Goal: Task Accomplishment & Management: Complete application form

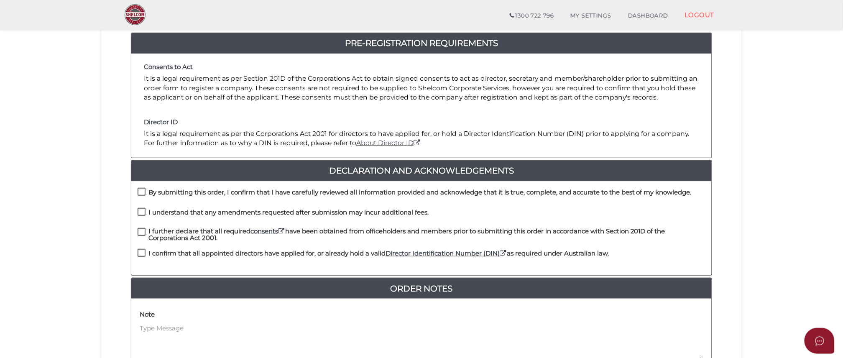
scroll to position [139, 0]
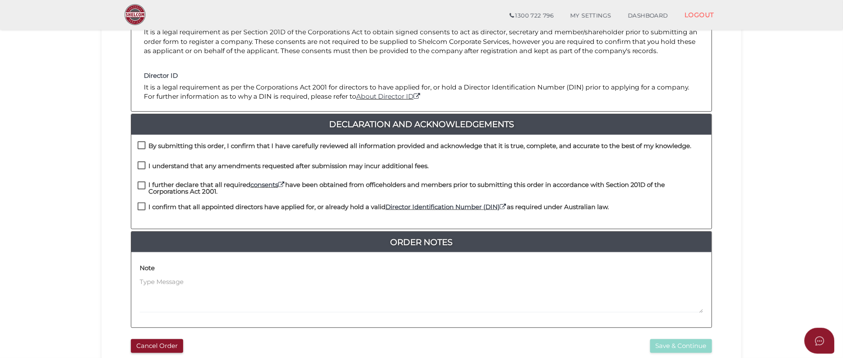
drag, startPoint x: 141, startPoint y: 146, endPoint x: 142, endPoint y: 150, distance: 4.3
click at [141, 146] on label "By submitting this order, I confirm that I have carefully reviewed all informat…" at bounding box center [415, 148] width 554 height 10
checkbox input "true"
click at [141, 164] on label "I understand that any amendments requested after submission may incur additiona…" at bounding box center [283, 168] width 291 height 10
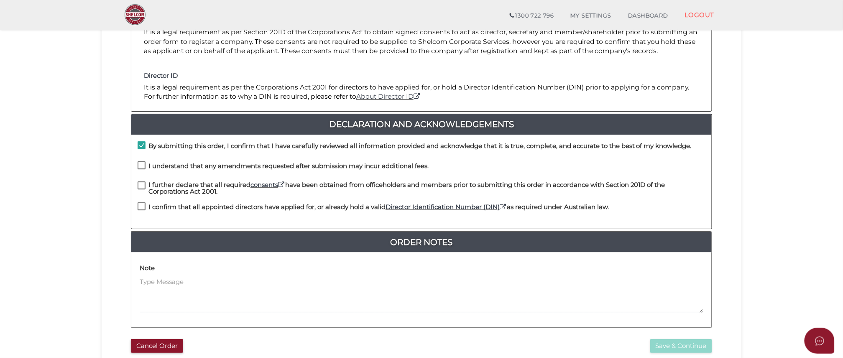
checkbox input "true"
click at [142, 185] on label "I further declare that all required consents have been obtained from officehold…" at bounding box center [422, 186] width 568 height 10
checkbox input "true"
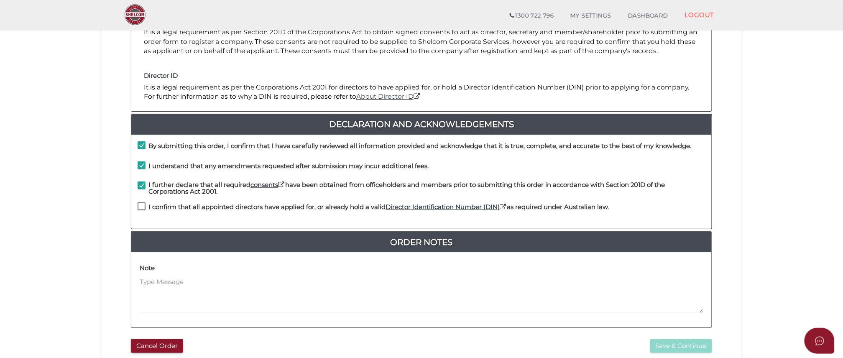
click at [141, 209] on label "I confirm that all appointed directors have applied for, or already hold a vali…" at bounding box center [373, 209] width 471 height 10
checkbox input "true"
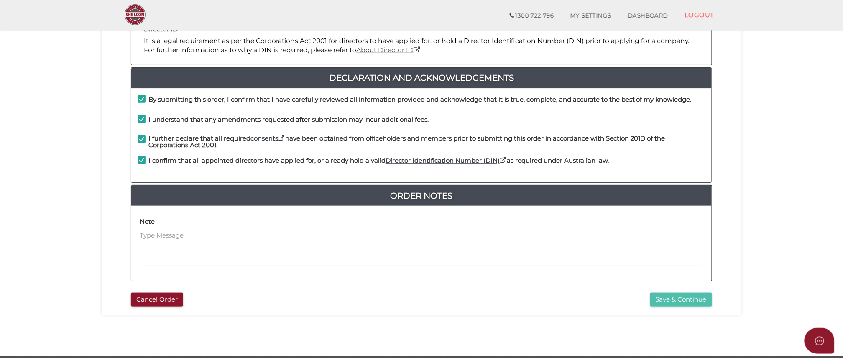
click at [676, 299] on button "Save & Continue" at bounding box center [681, 300] width 62 height 14
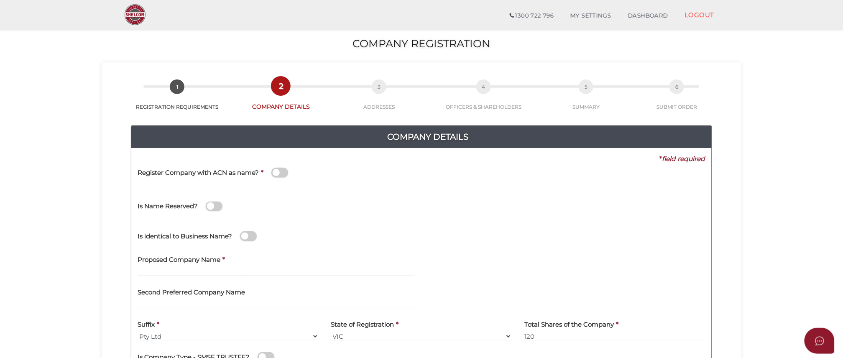
scroll to position [46, 0]
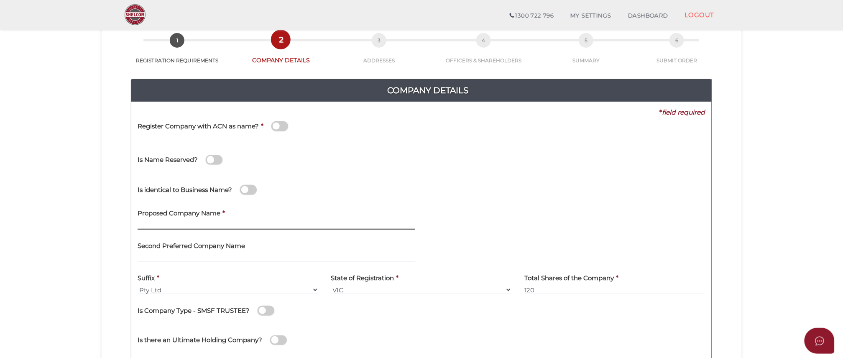
click at [145, 224] on input "text" at bounding box center [277, 224] width 278 height 9
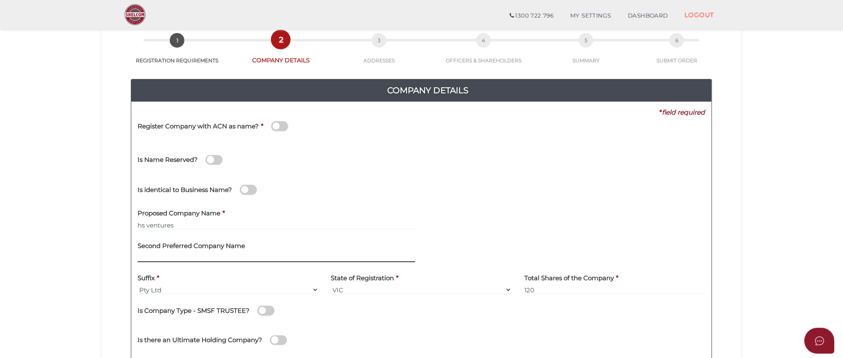
click at [173, 254] on input "text" at bounding box center [277, 257] width 278 height 9
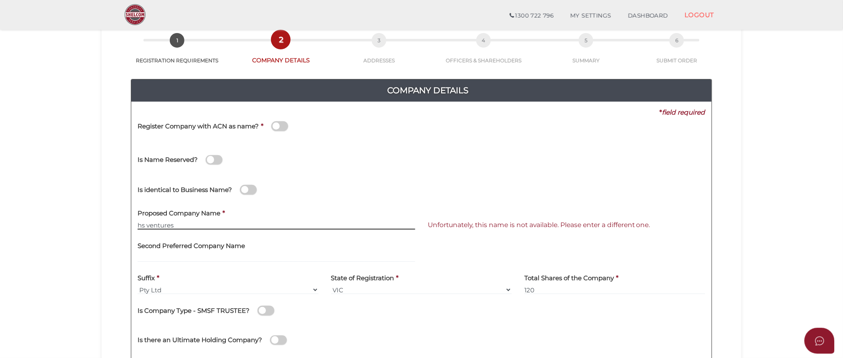
click at [138, 223] on input "hs ventures" at bounding box center [277, 224] width 278 height 9
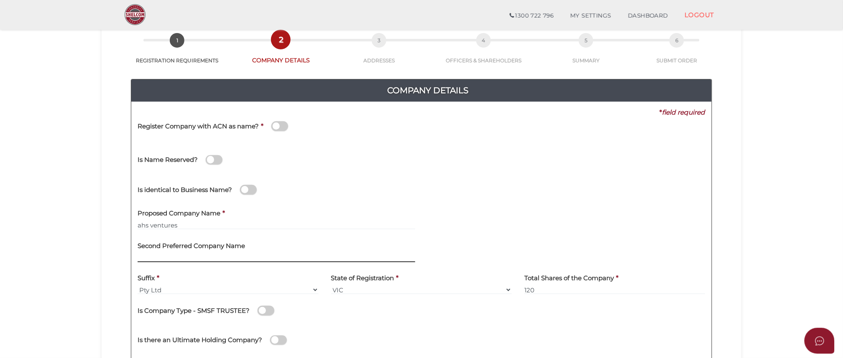
click at [162, 253] on input "text" at bounding box center [277, 257] width 278 height 9
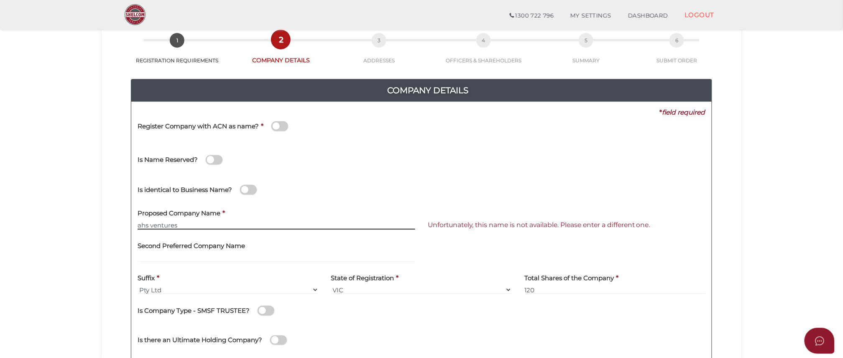
drag, startPoint x: 147, startPoint y: 222, endPoint x: 128, endPoint y: 224, distance: 18.9
click at [128, 224] on div "Company Details Pty Ltd 0f6e52f5f2eca68b2693963826271084 452426fe64fe89a46aca69…" at bounding box center [421, 215] width 627 height 303
type input "RHS ventures"
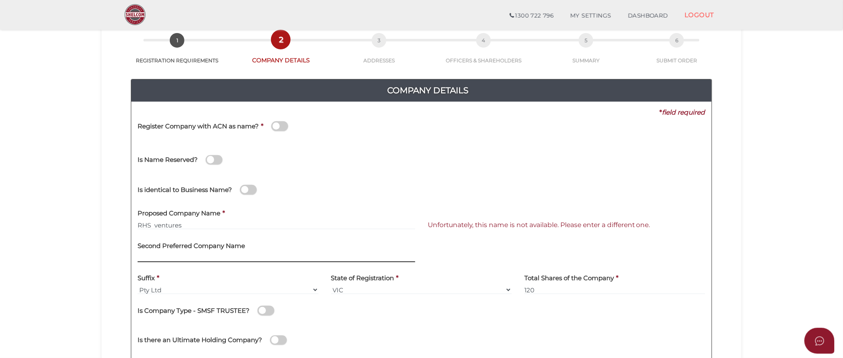
click at [167, 257] on input "text" at bounding box center [277, 257] width 278 height 9
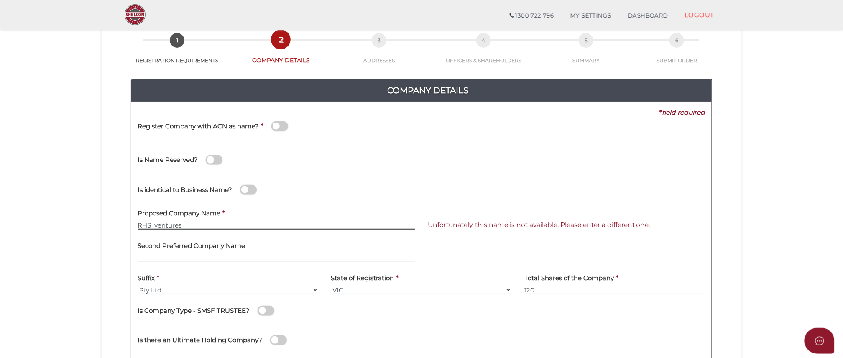
click at [182, 226] on input "RHS ventures" at bounding box center [277, 224] width 278 height 9
click at [575, 227] on span "Unfortunately, this name is not available. Please enter a different one." at bounding box center [539, 225] width 222 height 8
